Goal: Transaction & Acquisition: Purchase product/service

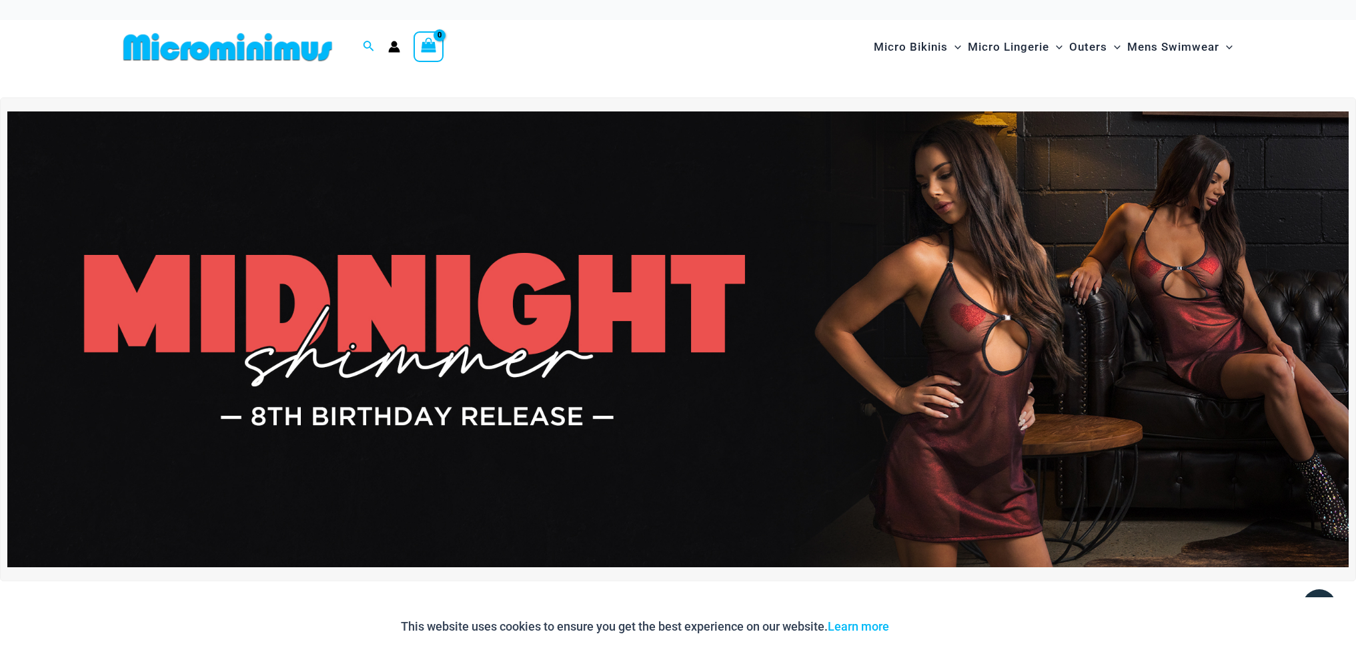
click at [973, 317] on img at bounding box center [677, 339] width 1341 height 456
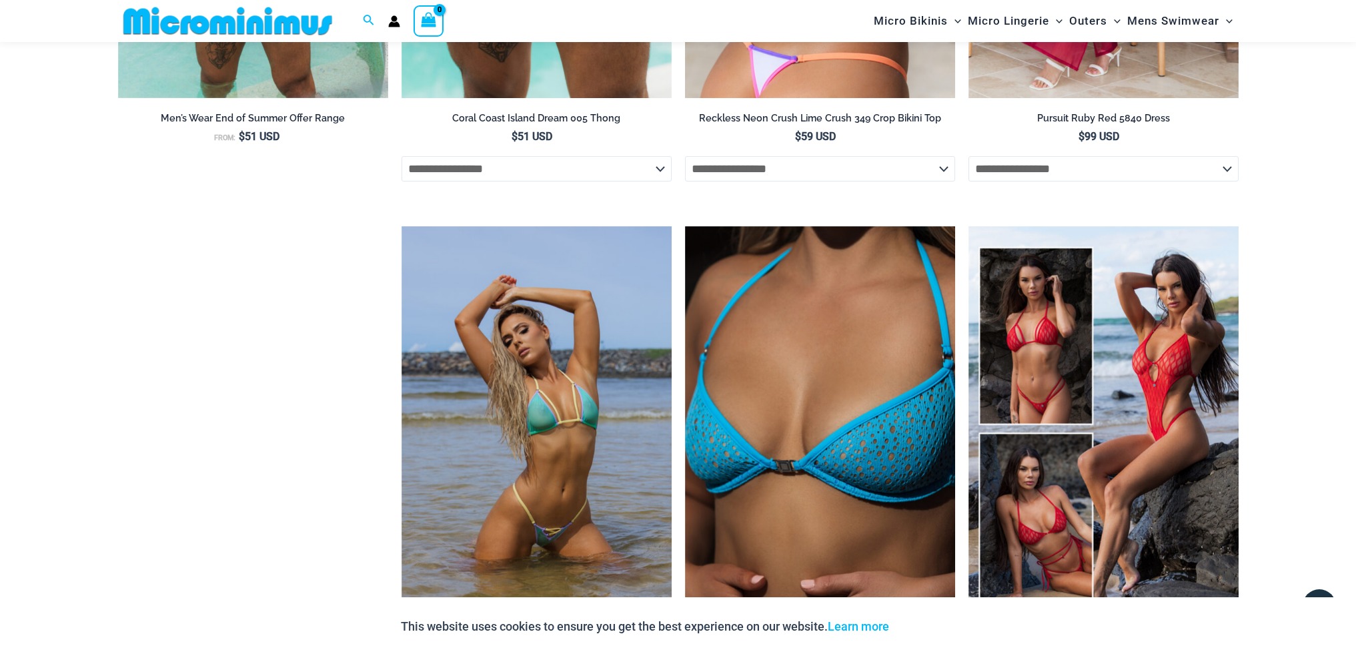
scroll to position [2189, 0]
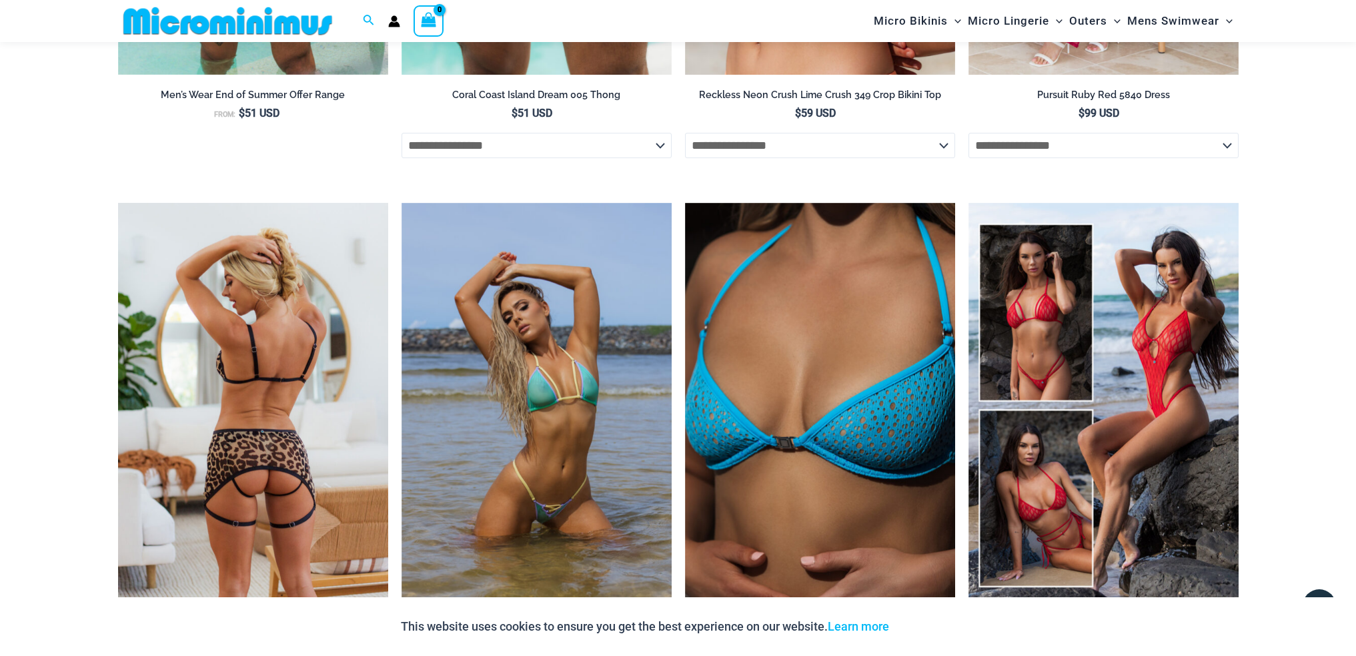
click at [307, 465] on img at bounding box center [253, 406] width 270 height 406
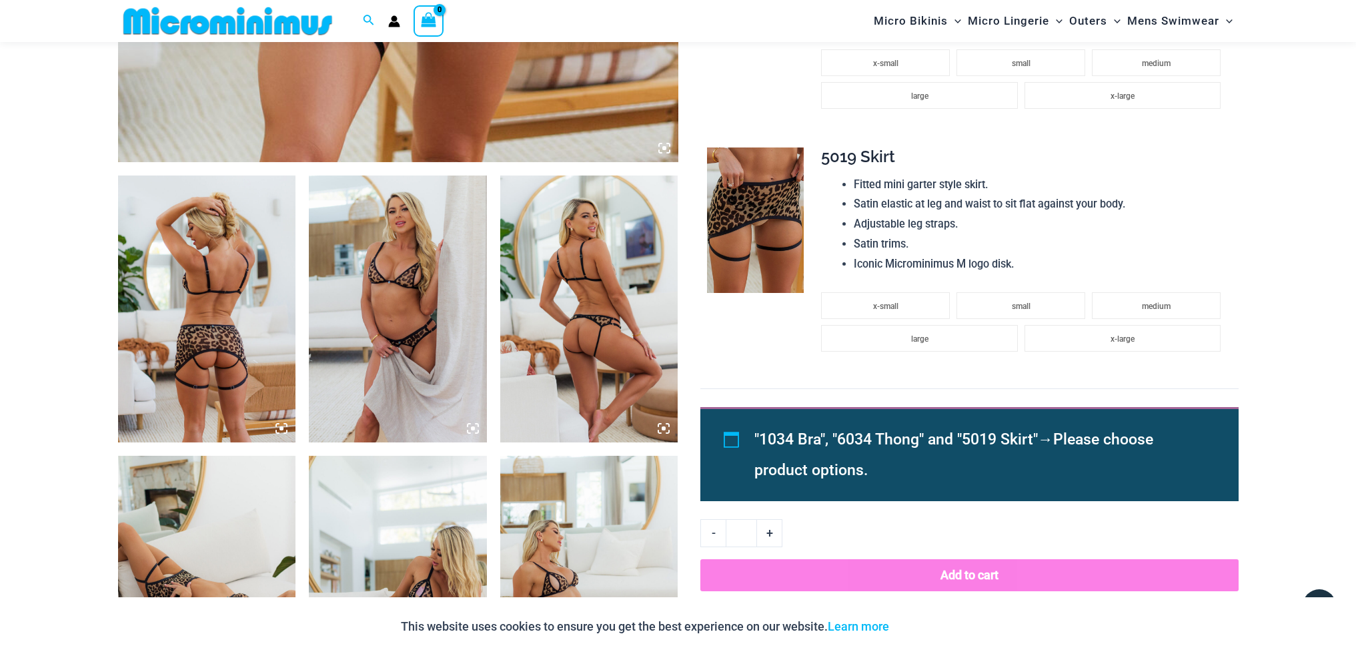
scroll to position [788, 0]
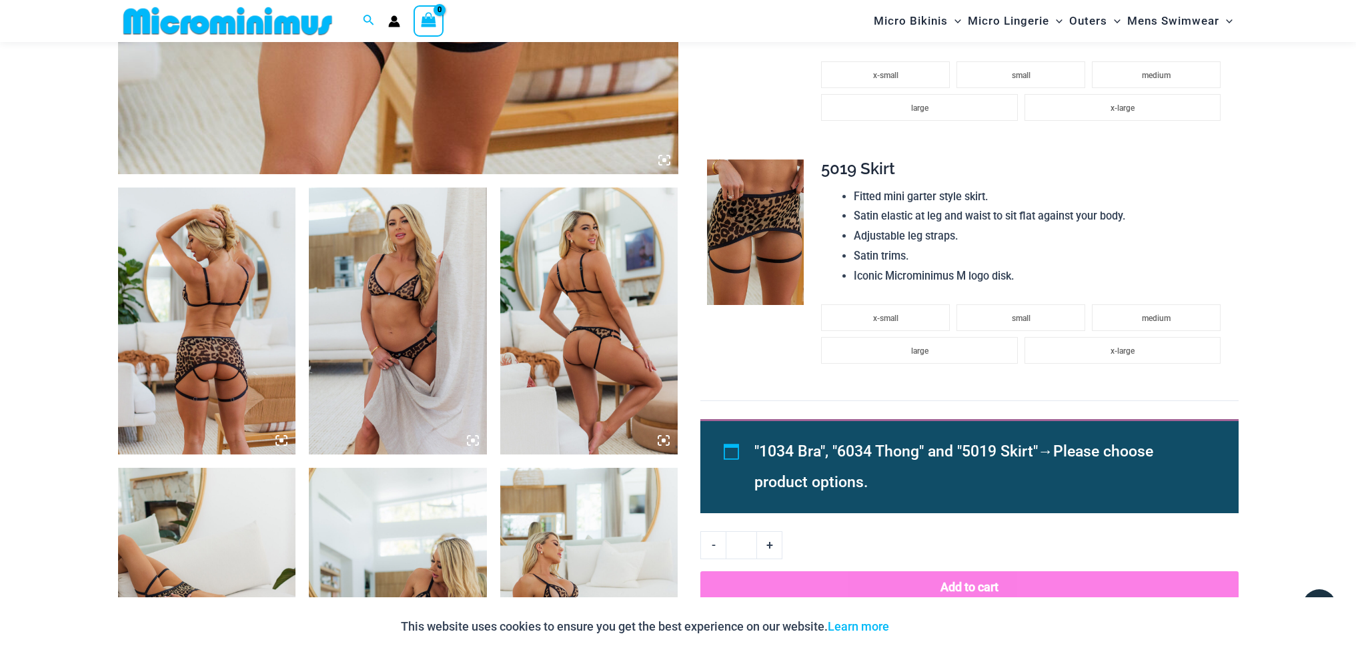
click at [449, 328] on img at bounding box center [398, 320] width 178 height 267
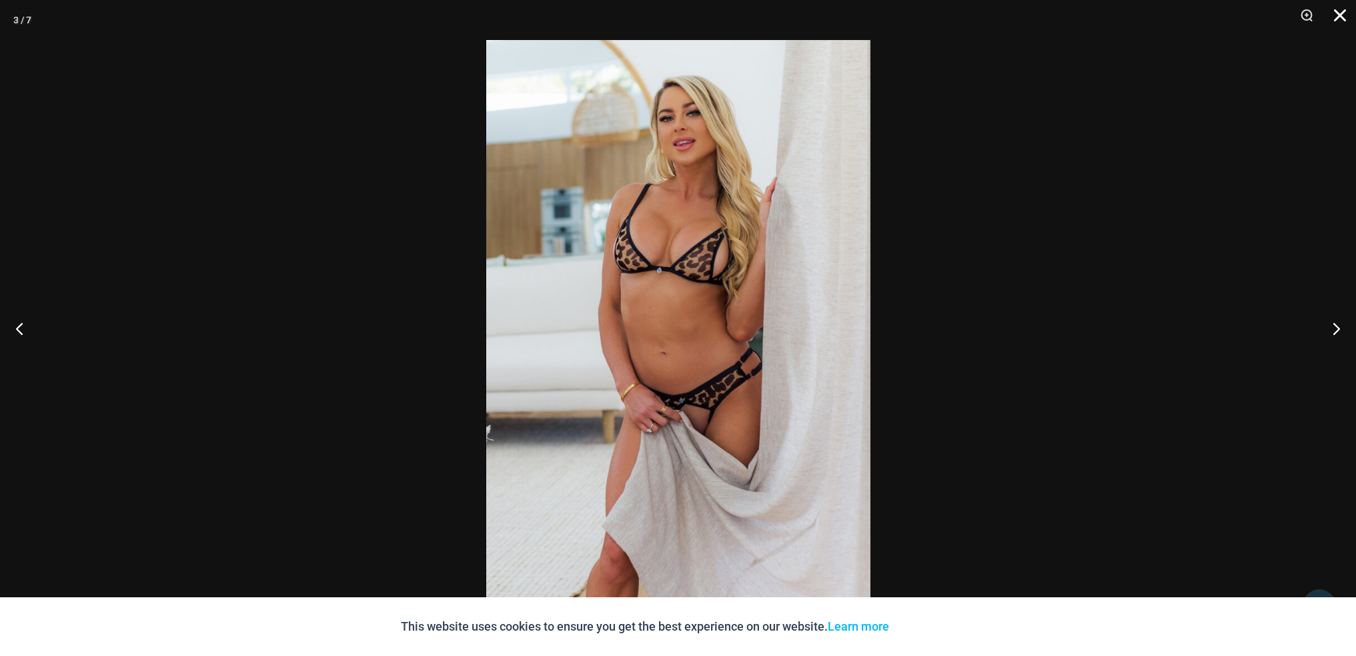
click at [1345, 15] on button "Close" at bounding box center [1335, 20] width 33 height 40
